Goal: Task Accomplishment & Management: Use online tool/utility

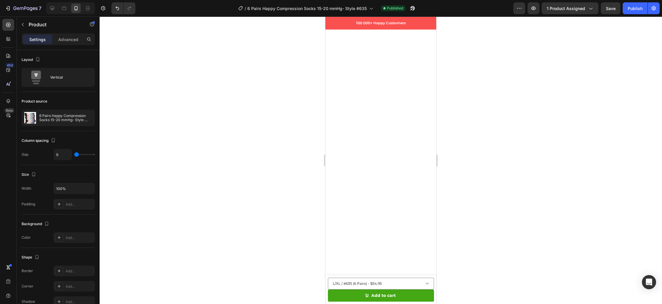
scroll to position [4166, 0]
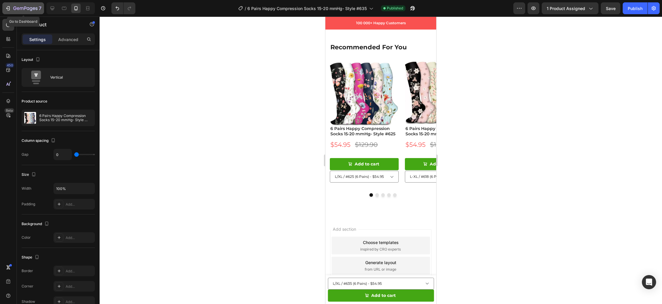
drag, startPoint x: 22, startPoint y: 7, endPoint x: 28, endPoint y: 8, distance: 6.7
click at [22, 7] on icon "button" at bounding box center [25, 8] width 24 height 5
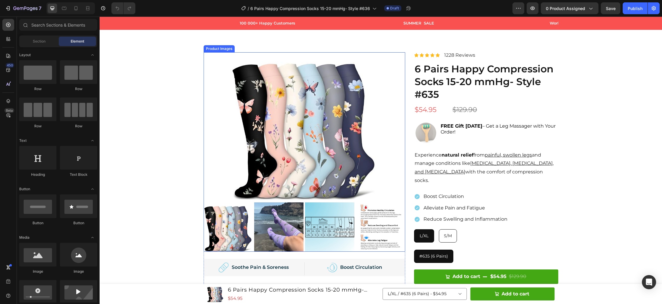
click at [272, 124] on img at bounding box center [305, 126] width 148 height 148
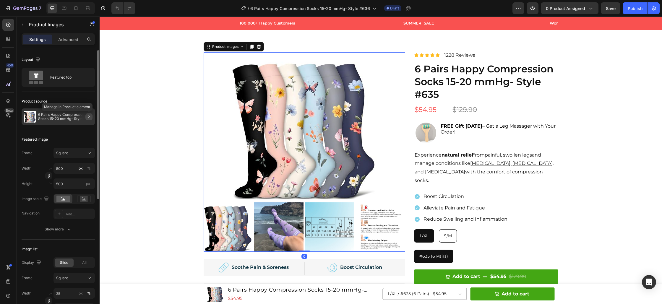
click at [90, 116] on icon "button" at bounding box center [89, 116] width 5 height 5
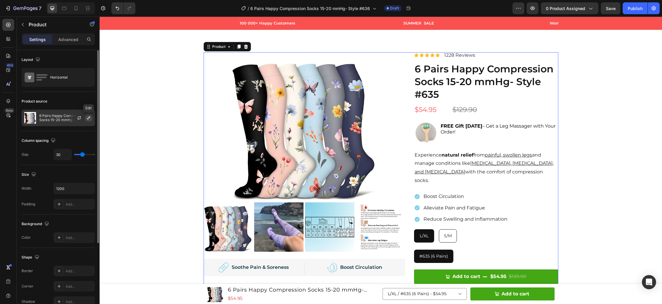
click at [90, 118] on icon "button" at bounding box center [88, 118] width 5 height 5
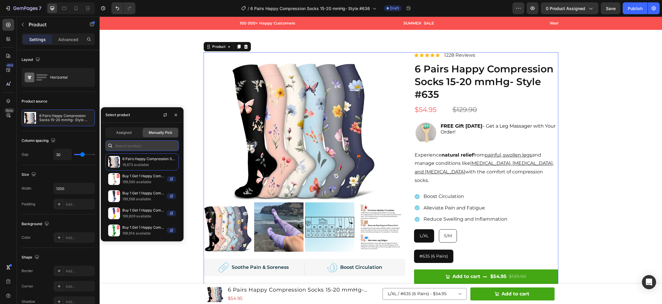
click at [128, 146] on input "text" at bounding box center [142, 145] width 73 height 11
type input "#"
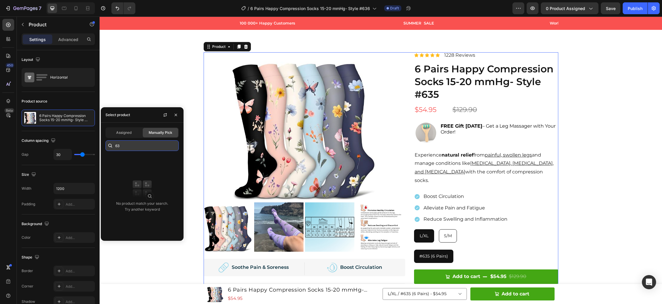
type input "6"
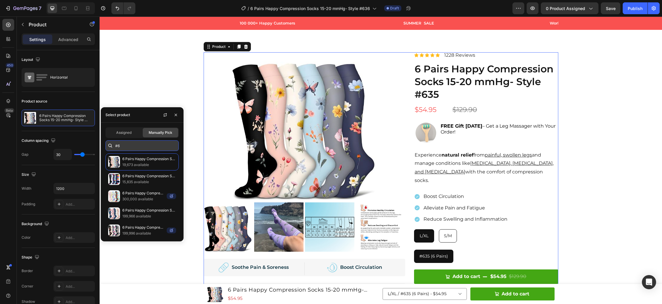
type input "#"
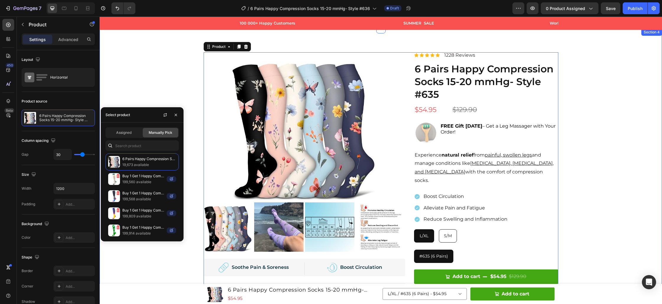
click at [159, 68] on div "Product Images Image Soothe Pain & Soreness Text Block Row Row Image Boost Circ…" at bounding box center [381, 276] width 554 height 448
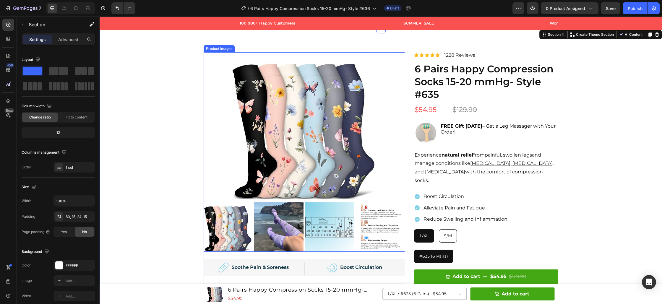
click at [305, 127] on img at bounding box center [305, 126] width 148 height 148
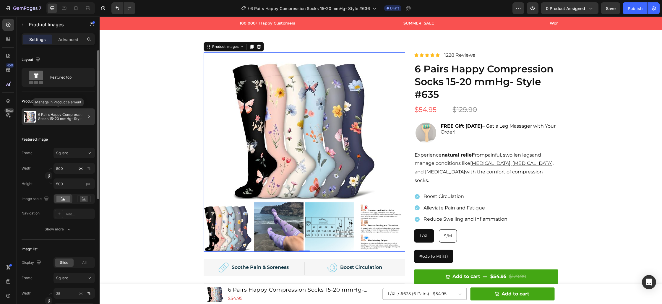
click at [51, 114] on p "6 Pairs Happy Compression Socks 15-20 mmHg- Style #635" at bounding box center [65, 117] width 54 height 8
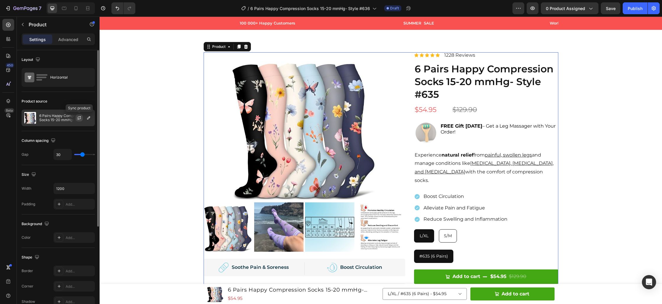
click at [80, 118] on icon "button" at bounding box center [79, 118] width 5 height 5
click at [89, 119] on icon "button" at bounding box center [88, 118] width 5 height 5
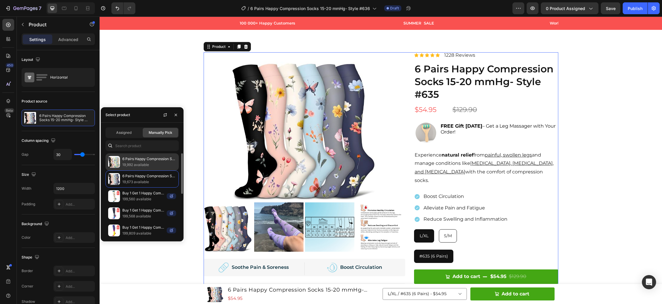
click at [136, 161] on p "6 Pairs Happy Compression Socks 15-20 mmHg- Style #636" at bounding box center [149, 159] width 54 height 6
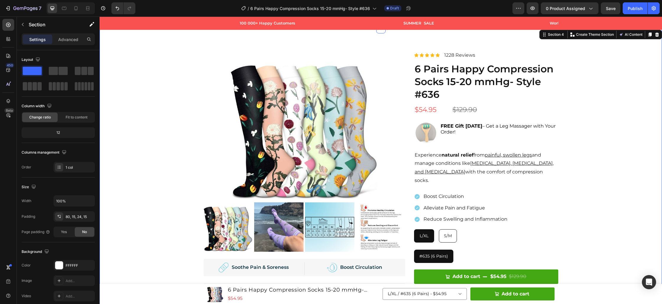
click at [168, 78] on div "Product Images Image Soothe Pain & Soreness Text Block Row Row Image Boost Circ…" at bounding box center [381, 276] width 554 height 448
click at [558, 10] on span "0 product assigned" at bounding box center [565, 8] width 39 height 6
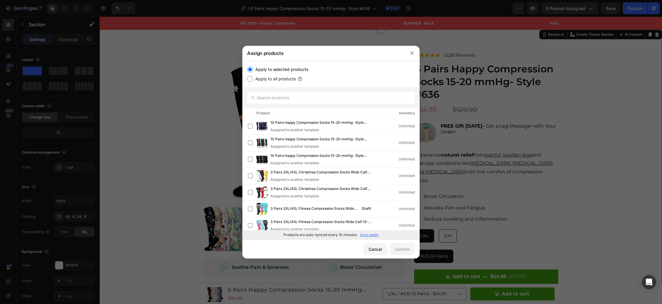
click at [365, 236] on p "Sync again" at bounding box center [369, 234] width 19 height 5
click at [300, 98] on input "text" at bounding box center [331, 98] width 168 height 12
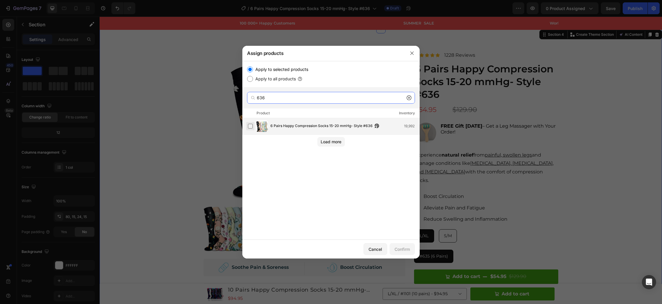
type input "636"
click at [251, 127] on label at bounding box center [250, 126] width 5 height 5
click at [408, 250] on div "Confirm" at bounding box center [402, 249] width 15 height 6
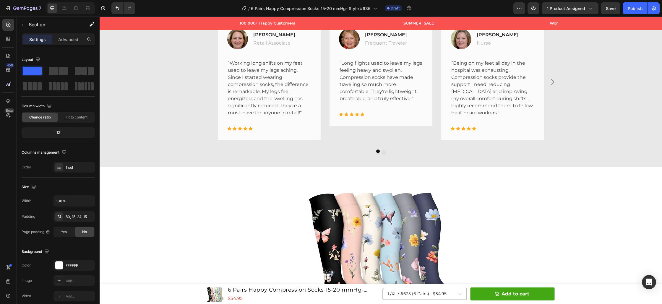
scroll to position [1644, 0]
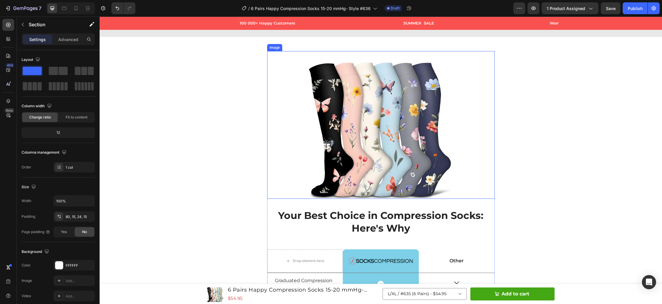
click at [364, 164] on img at bounding box center [381, 125] width 148 height 148
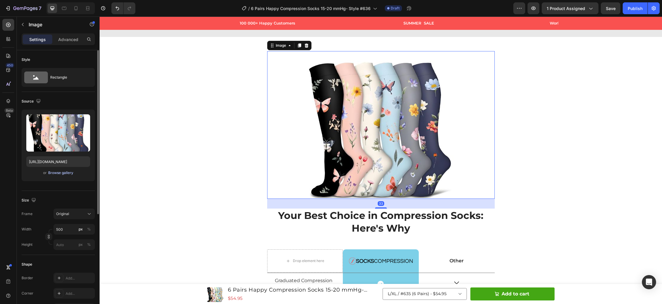
click at [62, 174] on div "Browse gallery" at bounding box center [60, 172] width 25 height 5
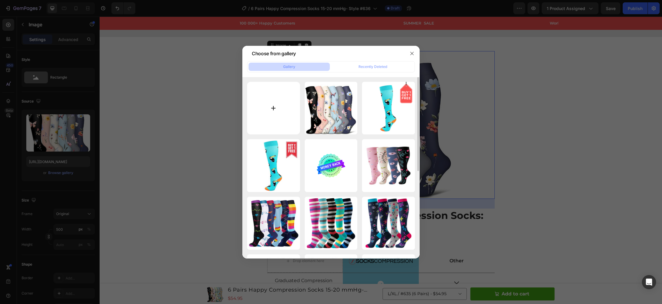
click at [273, 109] on input "file" at bounding box center [273, 108] width 53 height 53
type input "C:\fakepath\Untitled design (62).jpg"
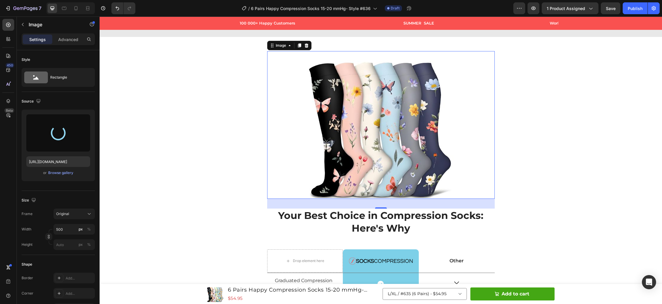
type input "[URL][DOMAIN_NAME]"
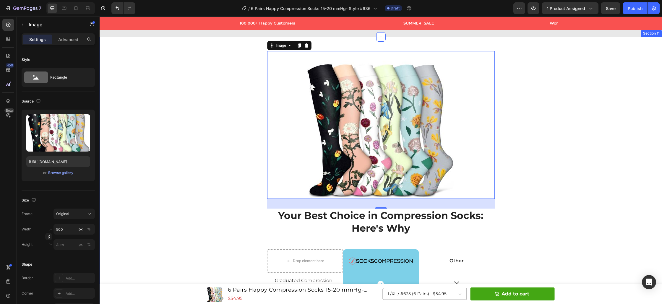
click at [225, 199] on div "Image 33 Your Best Choice in Compression Socks: Here's Why Heading Drop element…" at bounding box center [381, 286] width 554 height 471
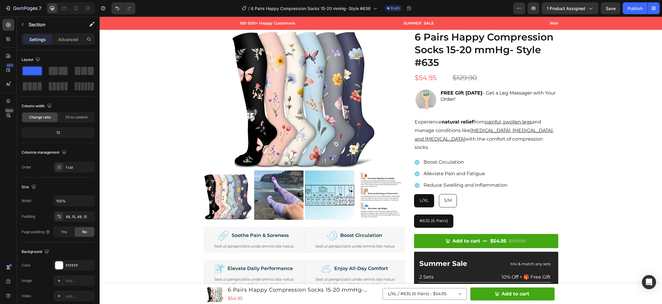
scroll to position [2652, 0]
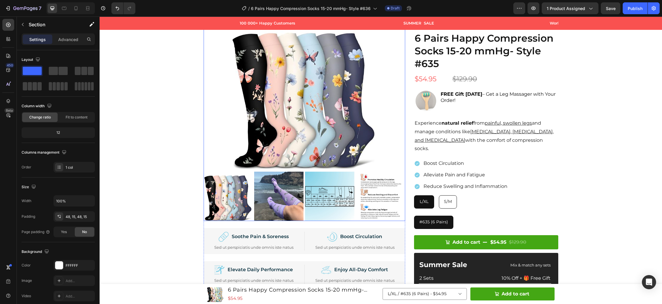
click at [302, 164] on img at bounding box center [305, 96] width 148 height 148
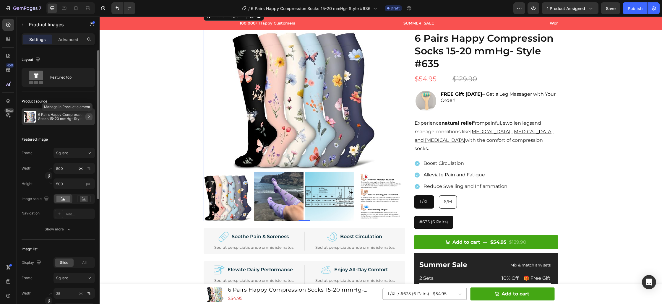
click at [89, 117] on icon "button" at bounding box center [88, 117] width 1 height 2
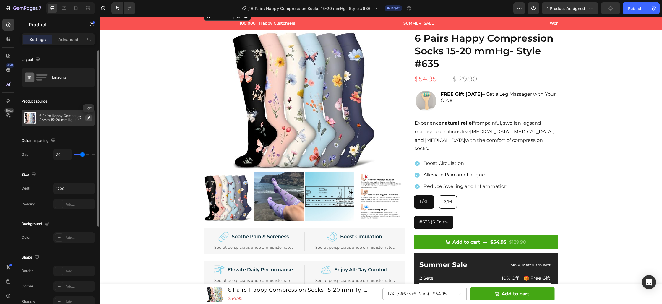
click at [89, 118] on icon "button" at bounding box center [88, 118] width 5 height 5
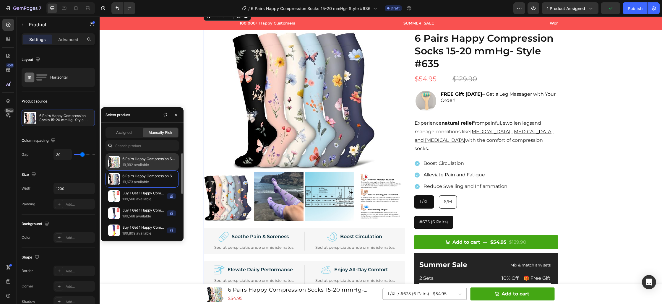
click at [129, 163] on p "19,992 available" at bounding box center [149, 165] width 54 height 6
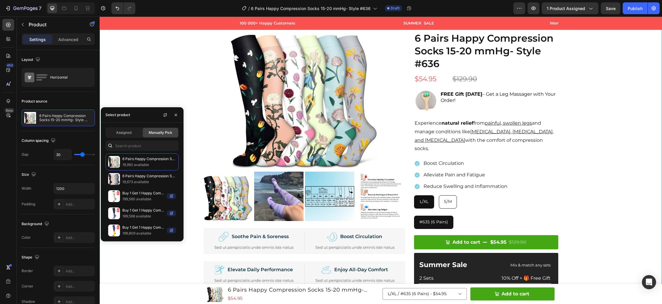
click at [605, 171] on div "Product Images Image Soothe Pain & Soreness Text Block Row Sed ut perspiciatis …" at bounding box center [381, 246] width 554 height 449
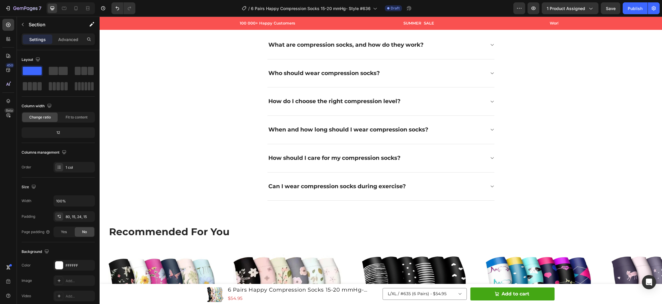
scroll to position [3242, 0]
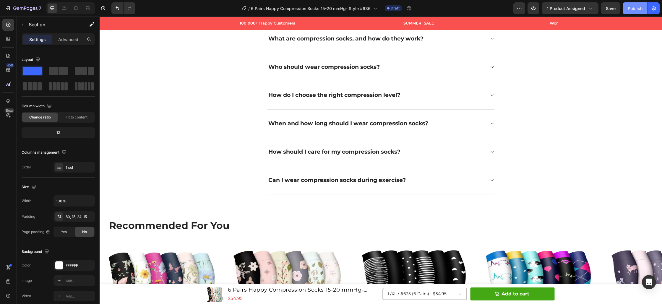
click at [635, 8] on div "Publish" at bounding box center [635, 8] width 15 height 6
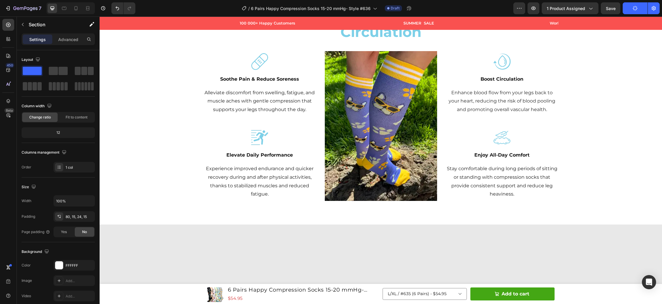
scroll to position [358, 0]
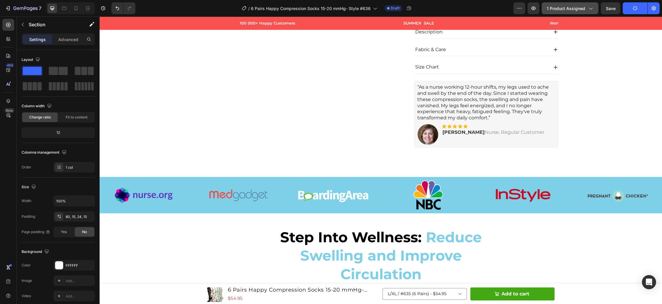
click at [551, 8] on span "1 product assigned" at bounding box center [566, 8] width 38 height 6
